Goal: Task Accomplishment & Management: Manage account settings

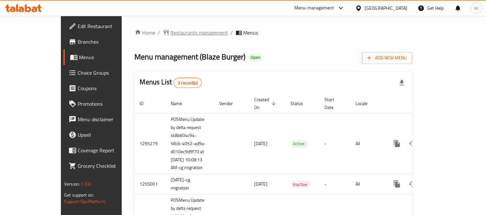
click at [171, 31] on span "Restaurants management" at bounding box center [200, 33] width 58 height 8
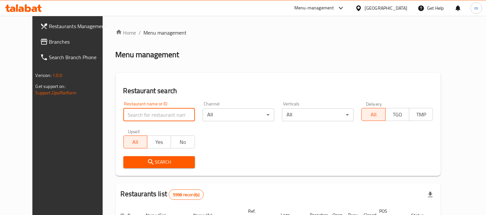
click at [155, 115] on input "search" at bounding box center [159, 115] width 72 height 13
paste input "15720"
type input "15720"
click button "Search" at bounding box center [159, 162] width 72 height 12
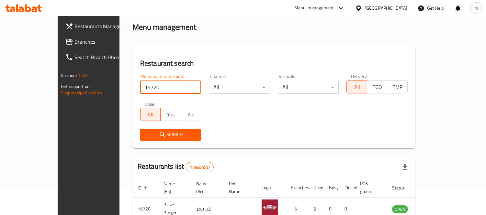
scroll to position [61, 0]
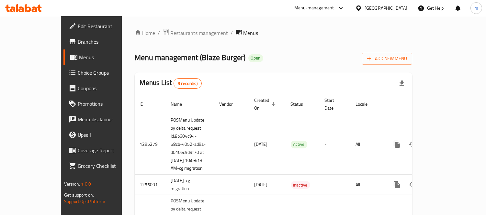
click at [78, 72] on span "Choice Groups" at bounding box center [107, 73] width 59 height 8
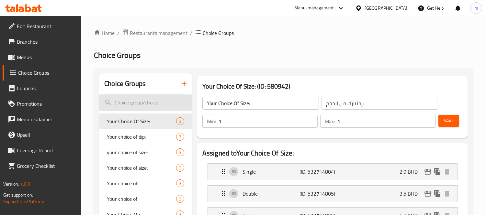
click at [141, 101] on input "search" at bounding box center [145, 103] width 93 height 17
paste input "Choose your burger bun"
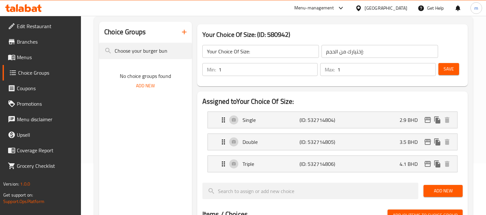
scroll to position [36, 0]
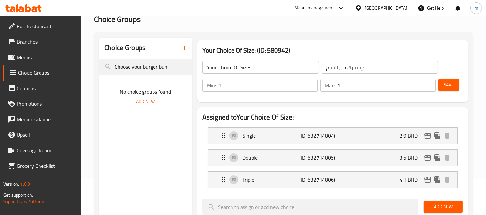
type input "Choose your burger bun"
click at [128, 73] on input "Choose your burger bun" at bounding box center [145, 67] width 93 height 17
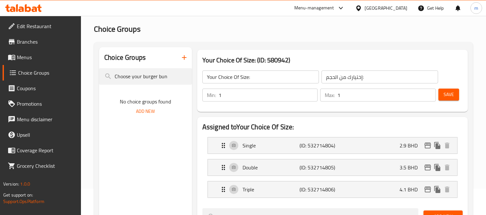
scroll to position [0, 0]
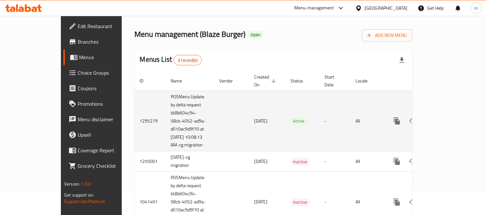
scroll to position [36, 0]
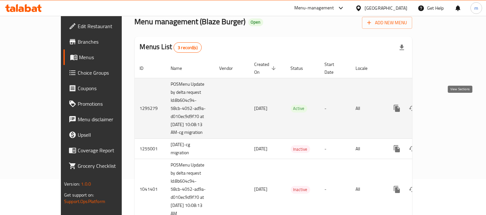
click at [447, 107] on icon "enhanced table" at bounding box center [444, 109] width 6 height 6
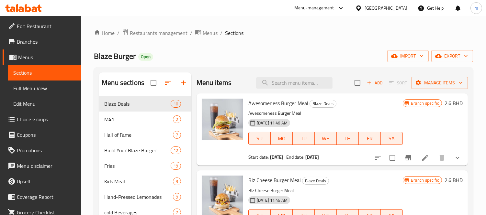
click at [32, 122] on span "Choice Groups" at bounding box center [46, 120] width 59 height 8
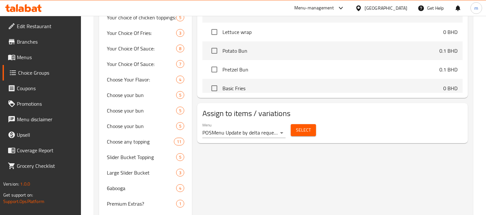
scroll to position [324, 0]
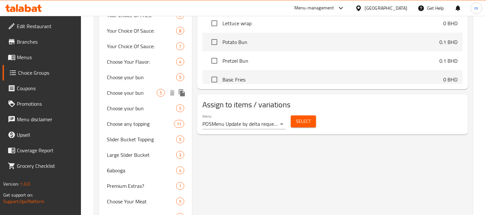
click at [133, 95] on span "Choose your bun" at bounding box center [132, 93] width 50 height 8
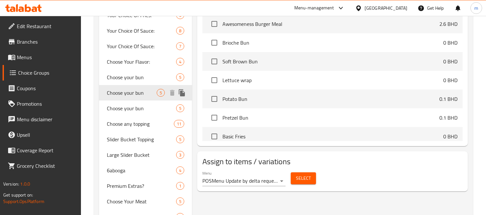
type input "Choose your bun"
type input "اختر خبز البرجر"
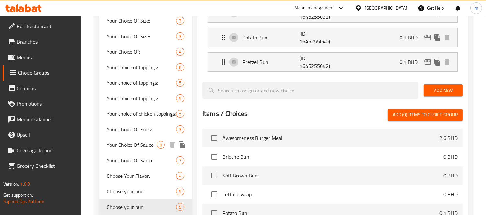
scroll to position [216, 0]
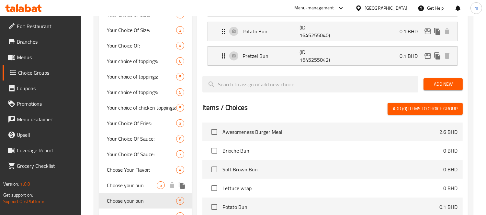
click at [131, 188] on span "Choose your bun" at bounding box center [132, 186] width 50 height 8
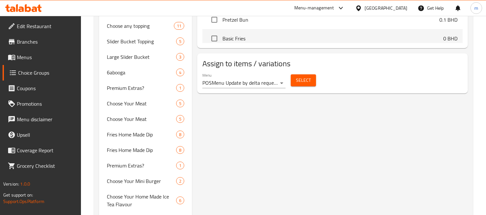
scroll to position [323, 0]
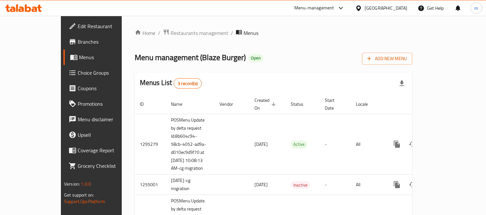
scroll to position [36, 0]
